Goal: Check status: Check status

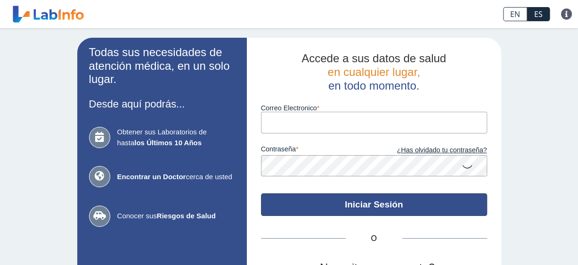
type input "[EMAIL_ADDRESS][DOMAIN_NAME]"
click at [356, 201] on button "Iniciar Sesión" at bounding box center [374, 204] width 226 height 23
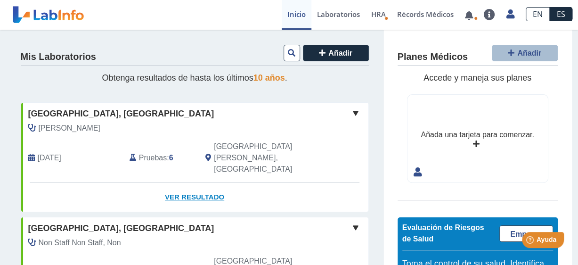
click at [206, 182] on link "Ver Resultado" at bounding box center [194, 197] width 347 height 30
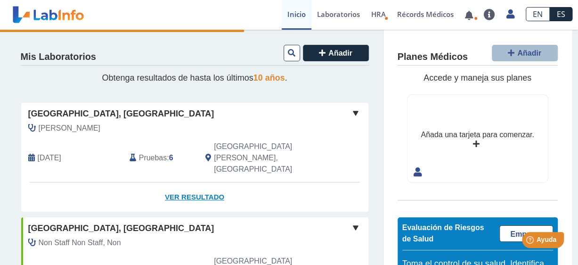
click at [196, 182] on link "Ver Resultado" at bounding box center [194, 197] width 347 height 30
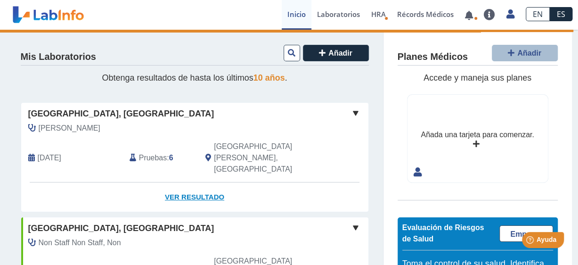
click at [204, 182] on link "Ver Resultado" at bounding box center [194, 197] width 347 height 30
click at [350, 116] on span at bounding box center [355, 112] width 11 height 11
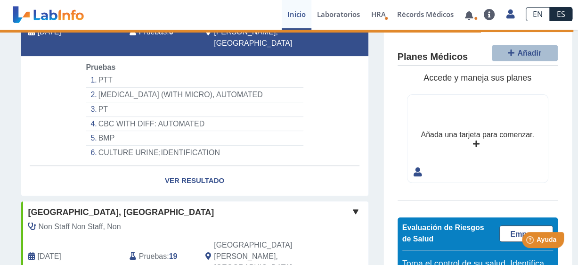
scroll to position [141, 0]
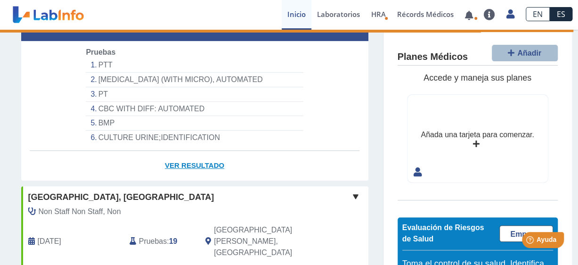
click at [201, 151] on link "Ver Resultado" at bounding box center [194, 166] width 347 height 30
click at [205, 151] on link "Ver Resultado" at bounding box center [194, 166] width 347 height 30
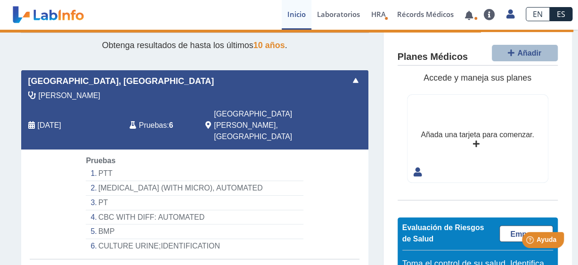
scroll to position [47, 0]
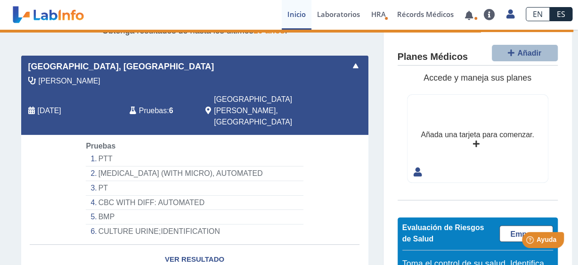
click at [193, 166] on li "URINALYSIS (WITH MICRO), AUTOMATED" at bounding box center [194, 173] width 217 height 15
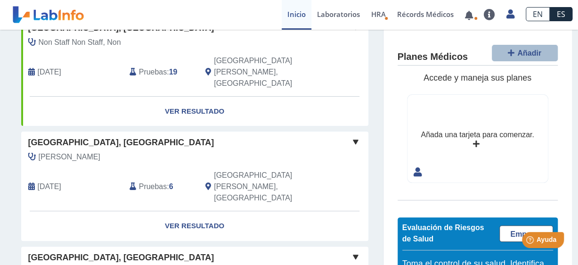
scroll to position [94, 0]
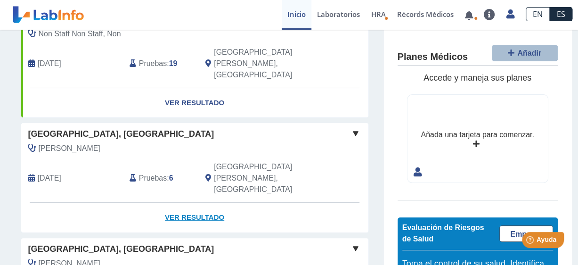
click at [192, 202] on link "Ver Resultado" at bounding box center [194, 217] width 347 height 30
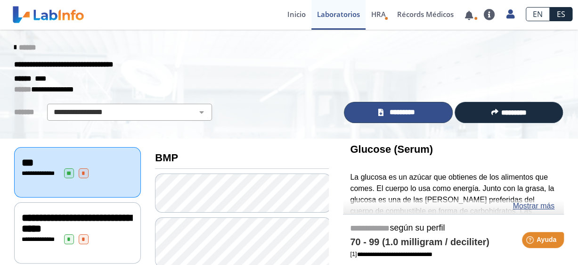
click at [397, 117] on link "*********" at bounding box center [398, 112] width 108 height 21
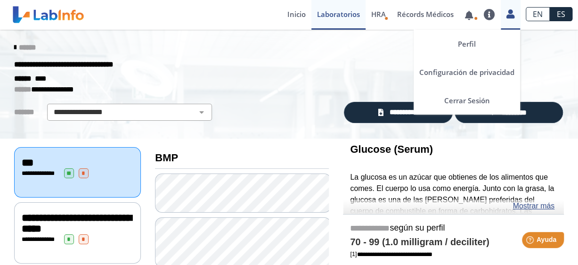
click at [510, 14] on icon at bounding box center [510, 13] width 8 height 7
click at [458, 108] on link "Cerrar Sesión" at bounding box center [466, 100] width 106 height 28
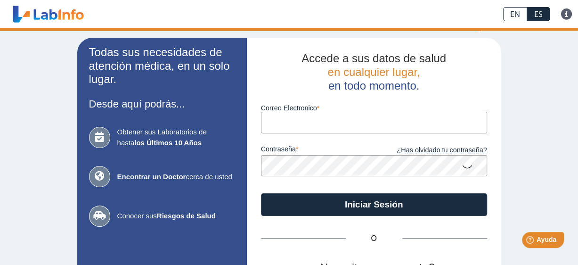
type input "[EMAIL_ADDRESS][DOMAIN_NAME]"
